Goal: Book appointment/travel/reservation

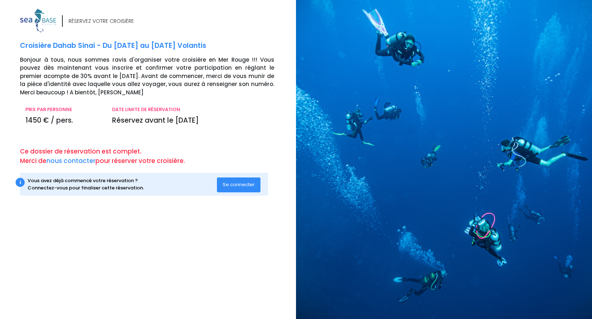
click at [232, 185] on span "Se connecter" at bounding box center [239, 184] width 32 height 7
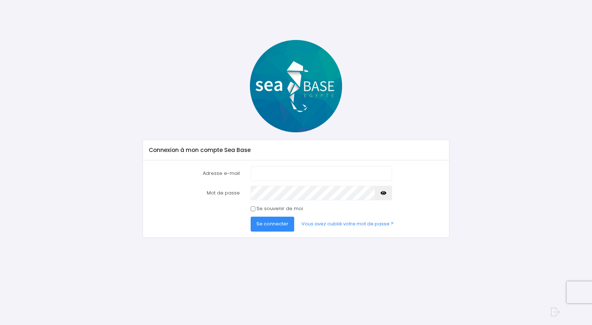
type input "noeljacques.brune@free.fr"
click at [276, 223] on span "Se connecter" at bounding box center [273, 223] width 32 height 7
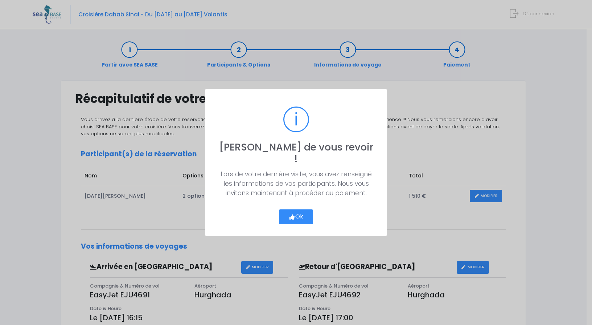
click at [296, 210] on button "Ok" at bounding box center [296, 216] width 34 height 15
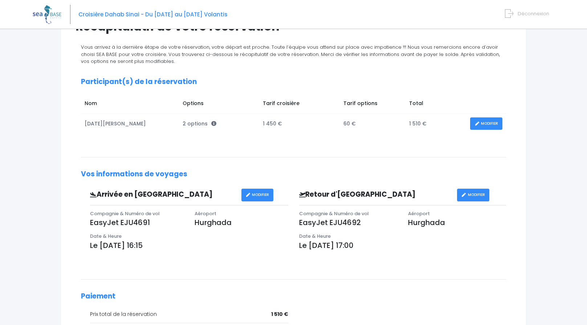
scroll to position [73, 0]
click at [485, 123] on link "MODIFIER" at bounding box center [486, 123] width 32 height 13
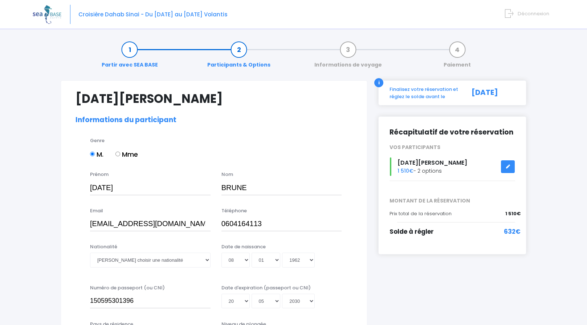
select select "N1"
select select "M"
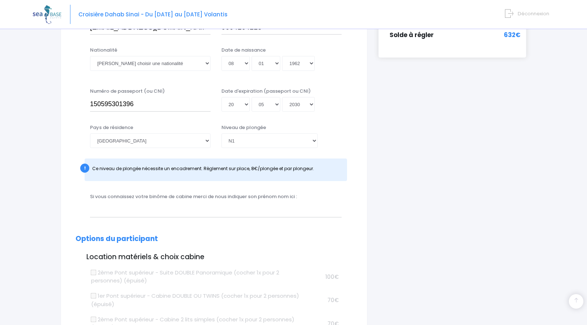
scroll to position [218, 0]
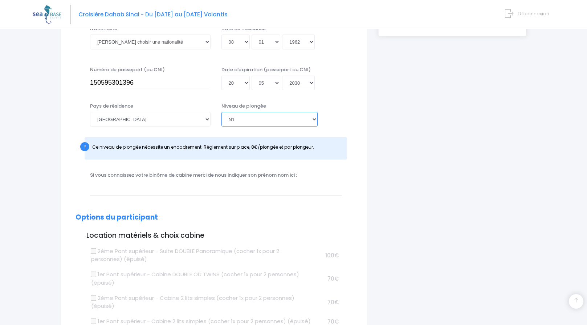
click at [305, 120] on select "Veuillez choisir un niveau de plongée Non plongeur Junior OW diver Adventure OW…" at bounding box center [269, 119] width 96 height 15
select select "N2"
click at [221, 112] on select "Veuillez choisir un niveau de plongée Non plongeur Junior OW diver Adventure OW…" at bounding box center [269, 119] width 96 height 15
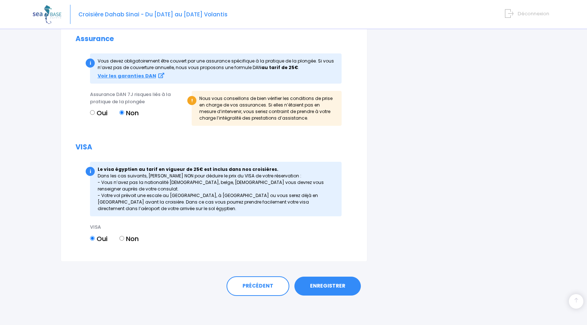
scroll to position [860, 0]
click at [331, 287] on link "ENREGISTRER" at bounding box center [327, 285] width 66 height 19
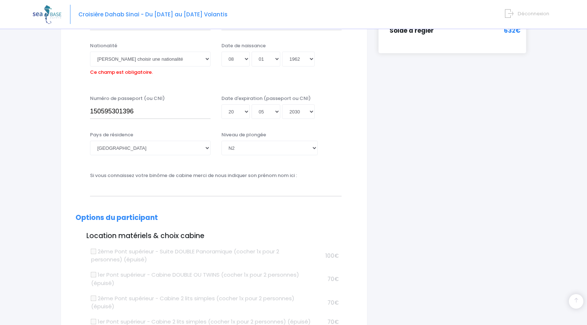
scroll to position [180, 0]
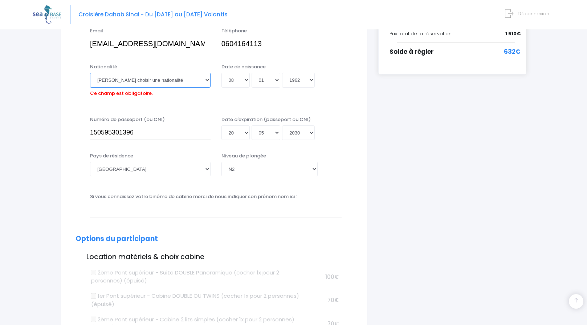
click at [106, 78] on select "Veuillez choisir une nationalité Afghane Albanaise Algerienne Allemande America…" at bounding box center [150, 80] width 121 height 15
select select "Française"
click at [90, 73] on select "Veuillez choisir une nationalité Afghane Albanaise Algerienne Allemande America…" at bounding box center [150, 80] width 121 height 15
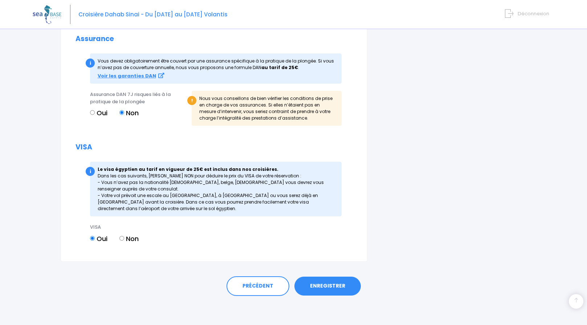
scroll to position [860, 0]
click at [331, 286] on link "ENREGISTRER" at bounding box center [327, 285] width 66 height 19
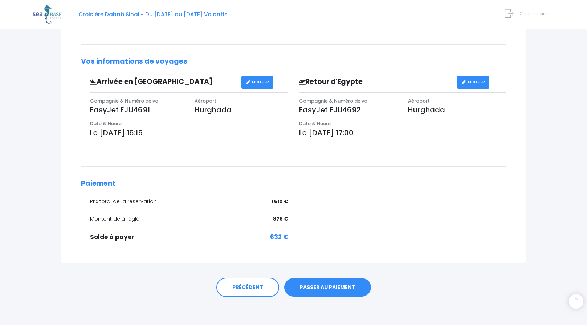
scroll to position [186, 0]
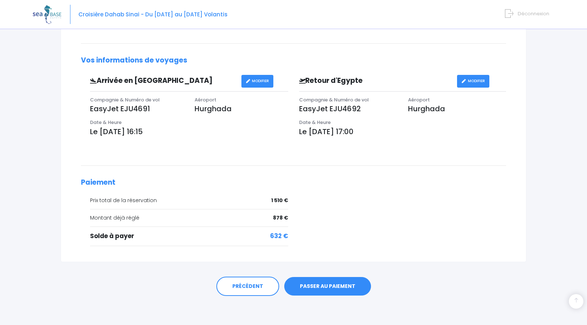
click at [336, 284] on link "PASSER AU PAIEMENT" at bounding box center [327, 286] width 87 height 19
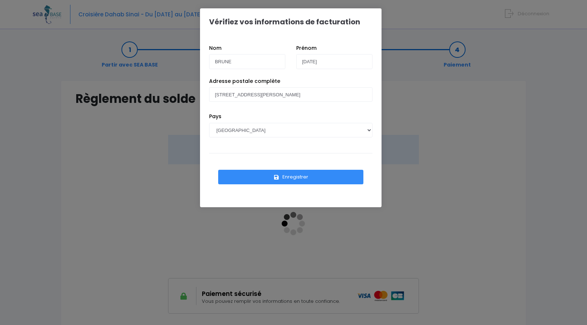
click at [297, 178] on button "Enregistrer" at bounding box center [290, 177] width 145 height 15
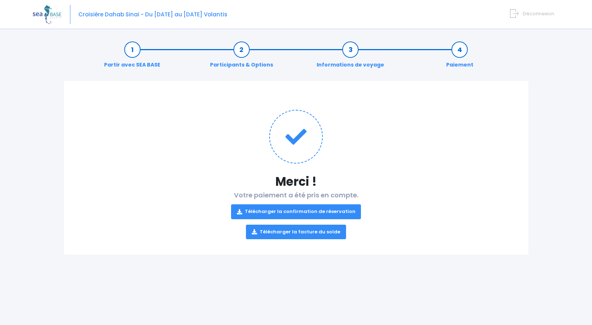
click at [300, 210] on link "Télécharger la confirmation de réservation" at bounding box center [296, 211] width 130 height 15
click at [296, 232] on link "Télécharger la facture du solde" at bounding box center [296, 231] width 100 height 15
click at [561, 117] on div "Notre plateforme de réservation n'est pas compatible avec votre appareil. Veuil…" at bounding box center [296, 162] width 592 height 325
click at [52, 13] on img at bounding box center [47, 14] width 29 height 19
click at [163, 200] on p "Télécharger la confirmation de réservation Télécharger la facture du solde" at bounding box center [296, 219] width 436 height 40
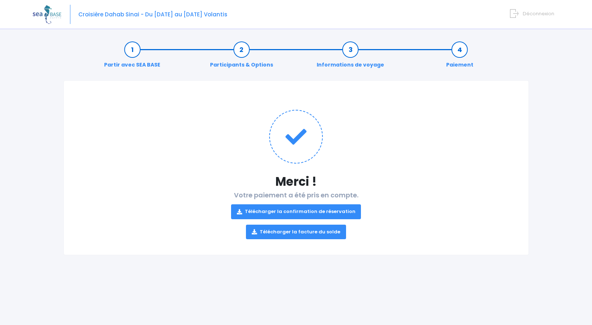
click at [314, 139] on icon at bounding box center [296, 137] width 54 height 54
click at [419, 174] on h1 "Merci !" at bounding box center [296, 181] width 436 height 14
click at [135, 52] on link "Partir avec SEA BASE" at bounding box center [133, 57] width 64 height 23
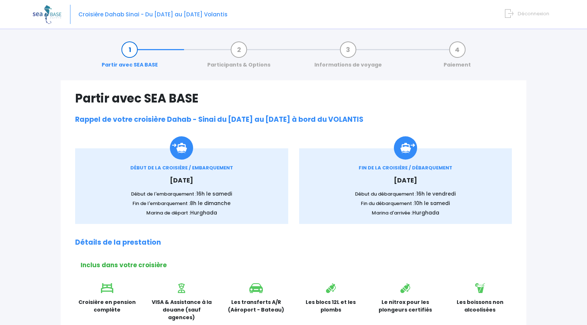
click at [530, 15] on span "Déconnexion" at bounding box center [534, 13] width 32 height 7
